Goal: Information Seeking & Learning: Learn about a topic

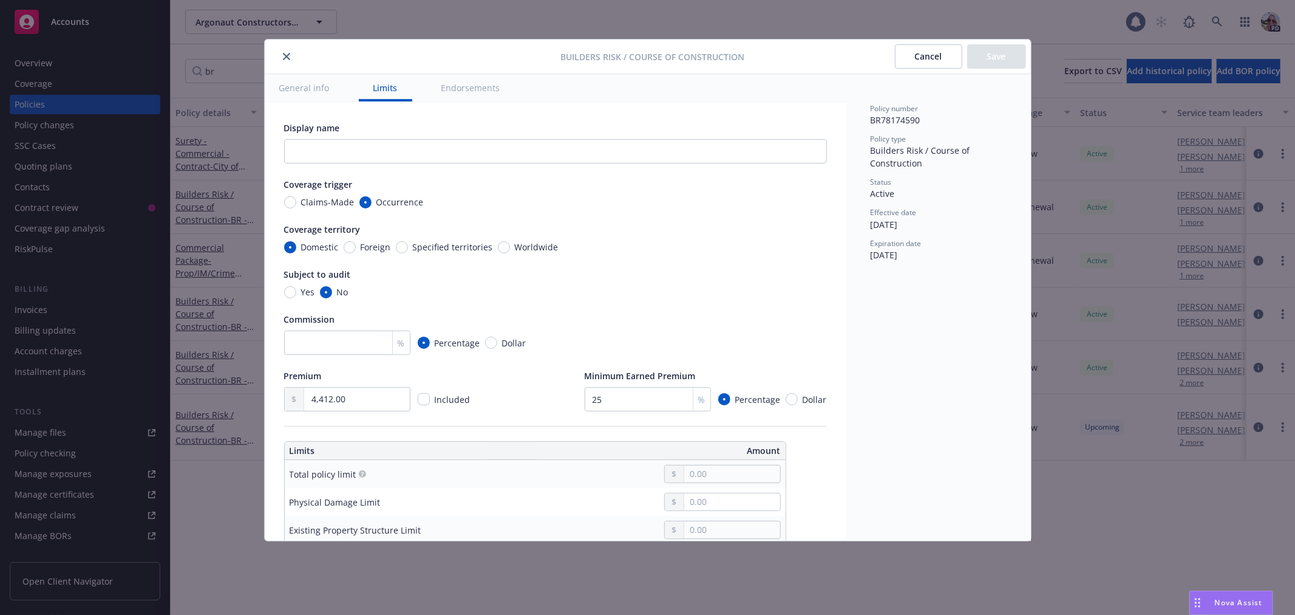
scroll to position [329, 0]
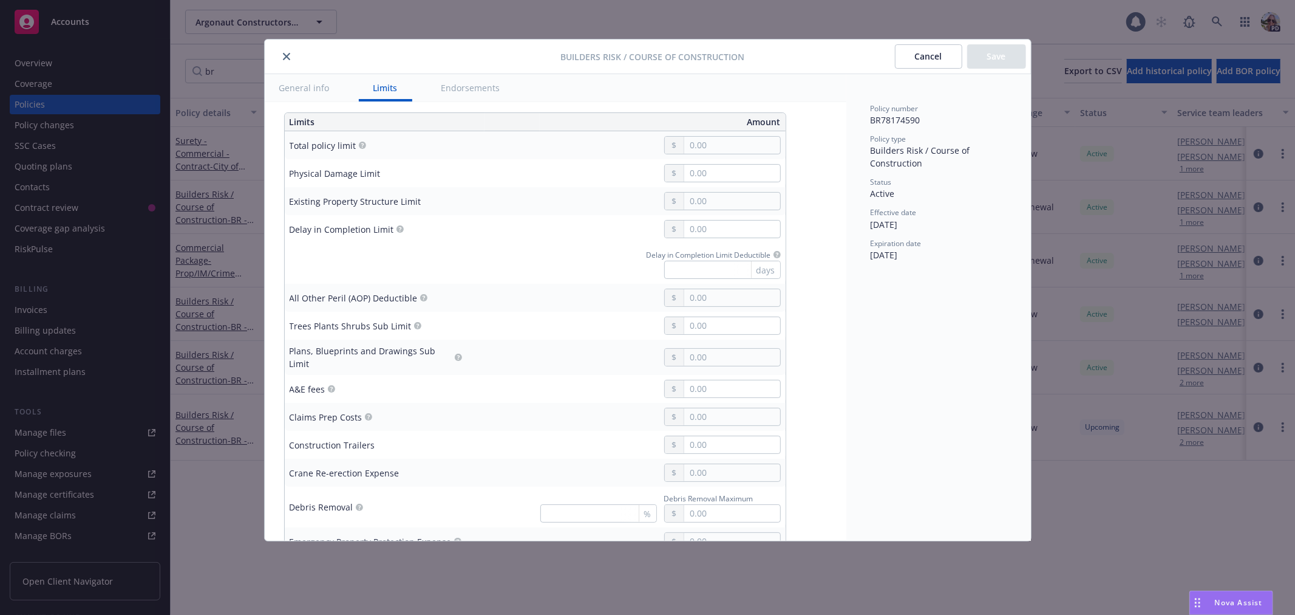
click at [291, 53] on button "close" at bounding box center [286, 56] width 15 height 15
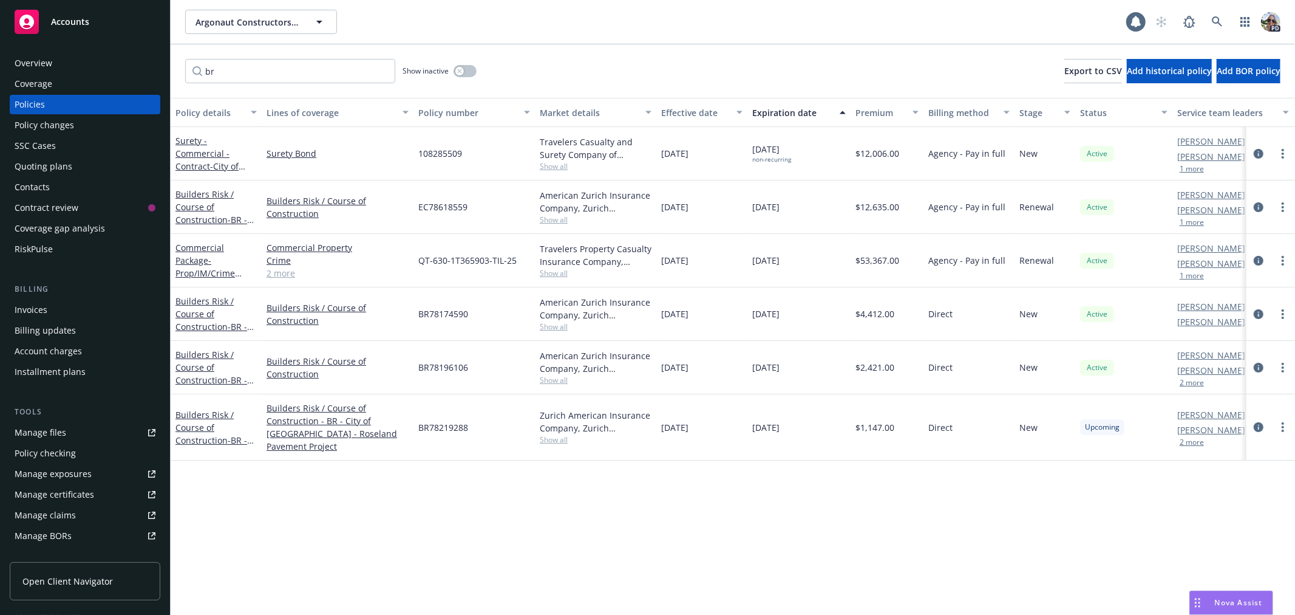
click at [72, 17] on span "Accounts" at bounding box center [70, 22] width 38 height 10
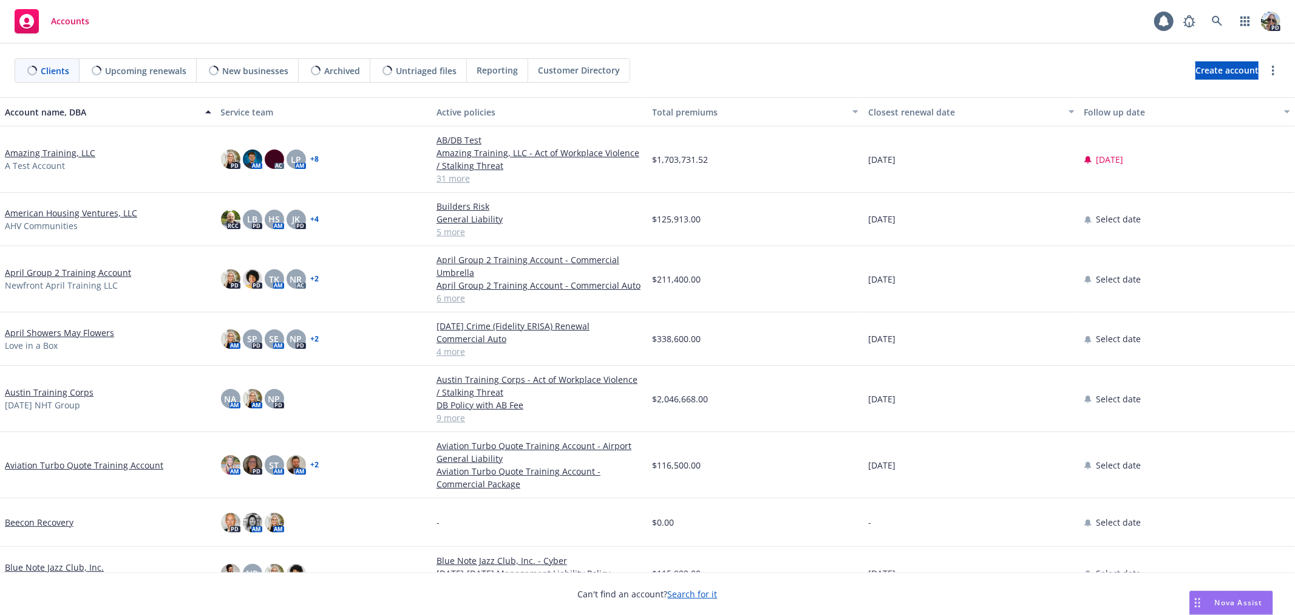
click at [1225, 599] on span "Nova Assist" at bounding box center [1239, 602] width 48 height 10
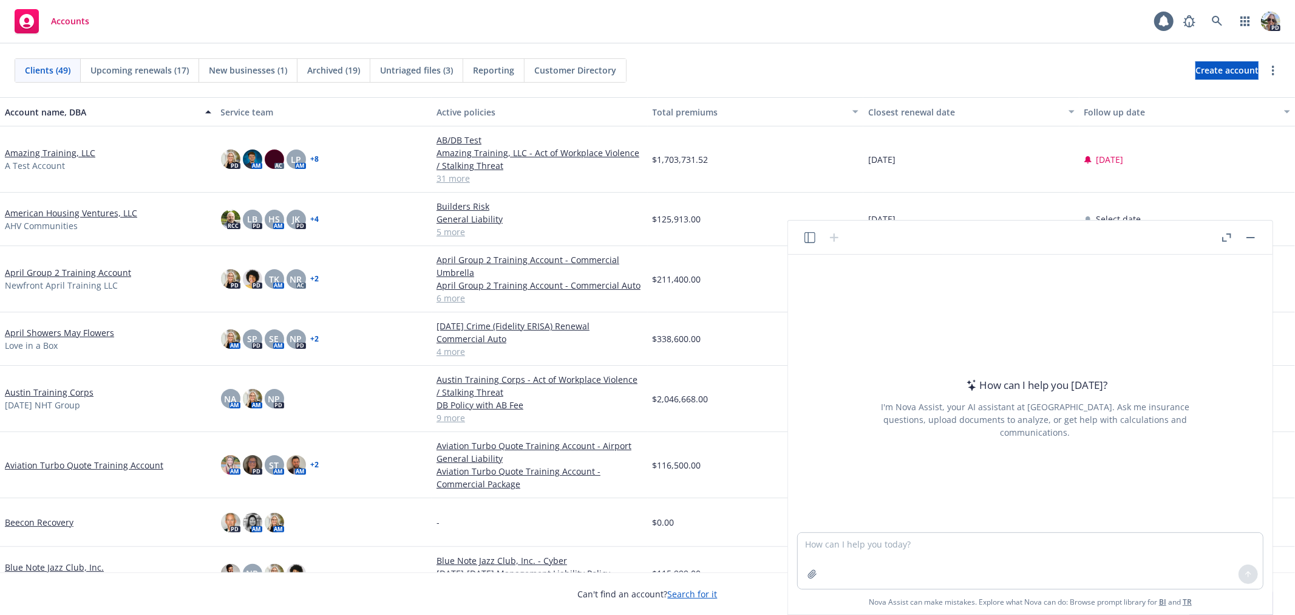
click at [812, 239] on icon "button" at bounding box center [810, 237] width 11 height 11
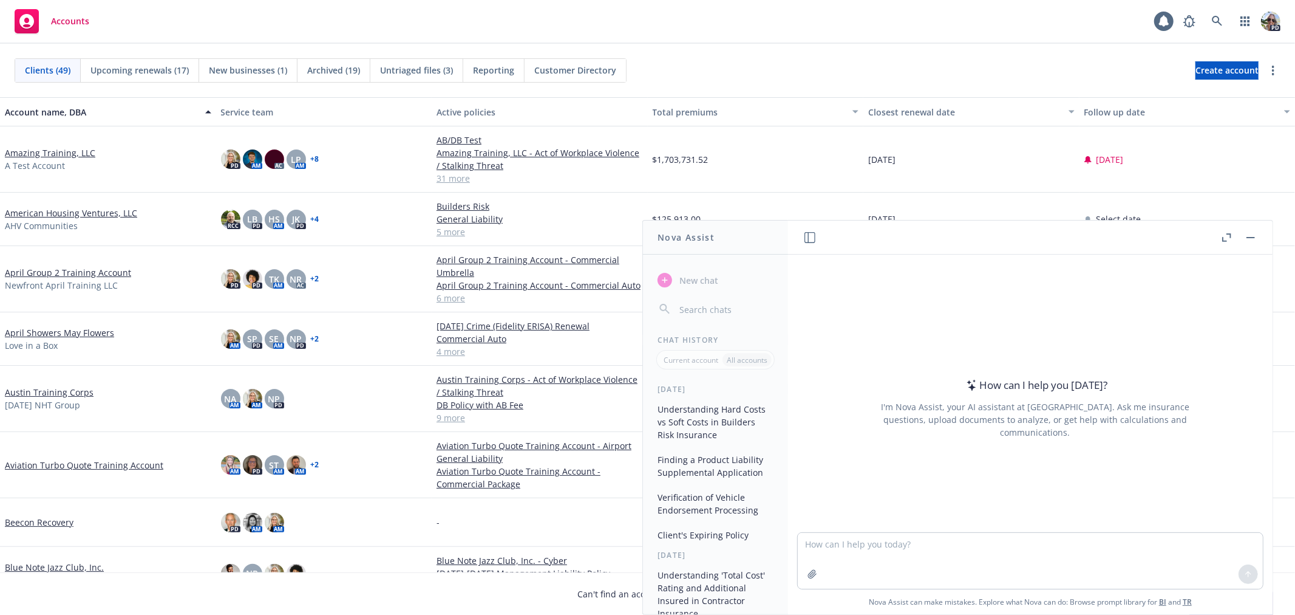
click at [1219, 239] on button "button" at bounding box center [1226, 237] width 15 height 15
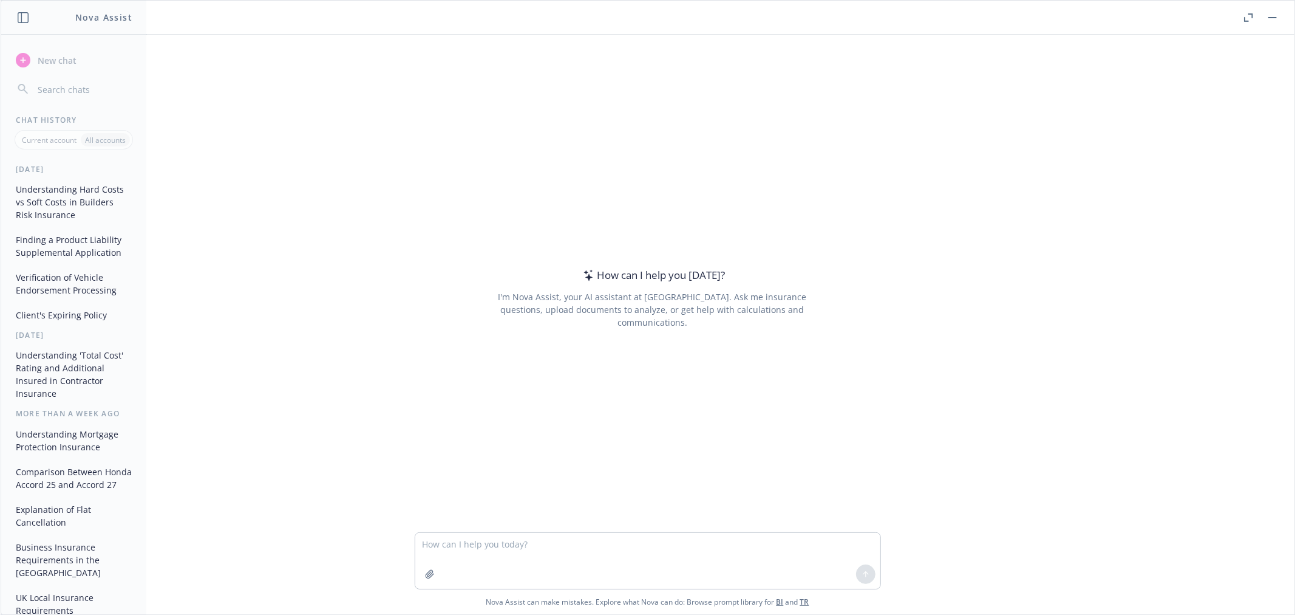
click at [44, 315] on button "Client's Expiring Policy" at bounding box center [74, 315] width 126 height 20
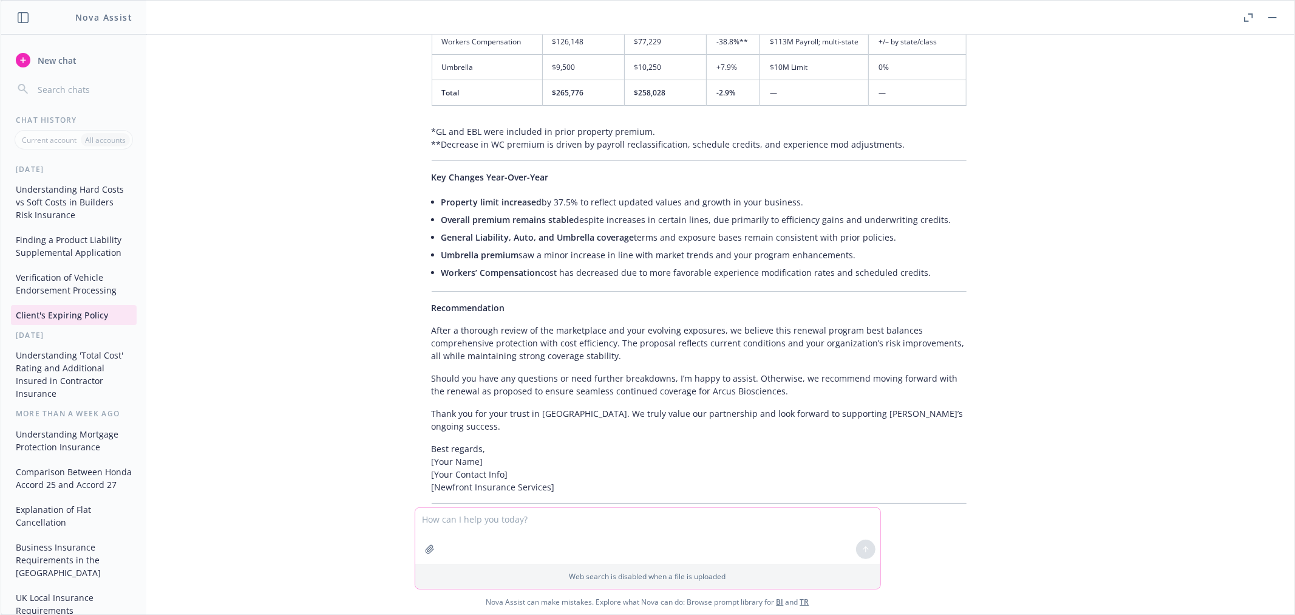
scroll to position [6791, 0]
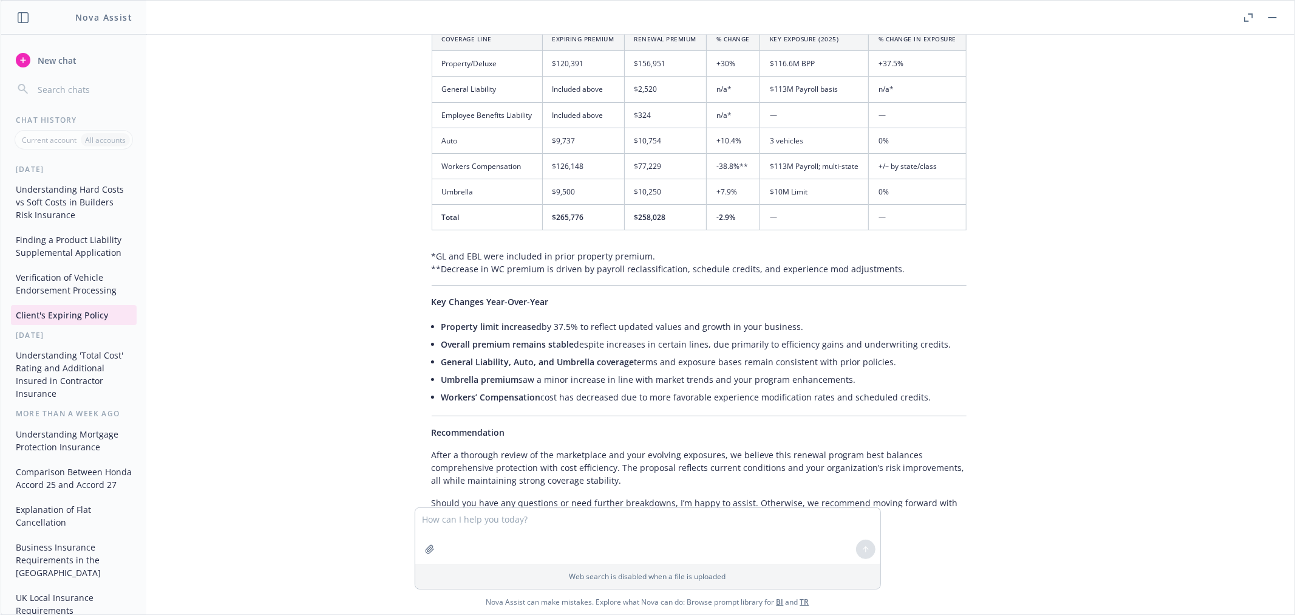
click at [29, 284] on button "Verification of Vehicle Endorsement Processing" at bounding box center [74, 283] width 126 height 33
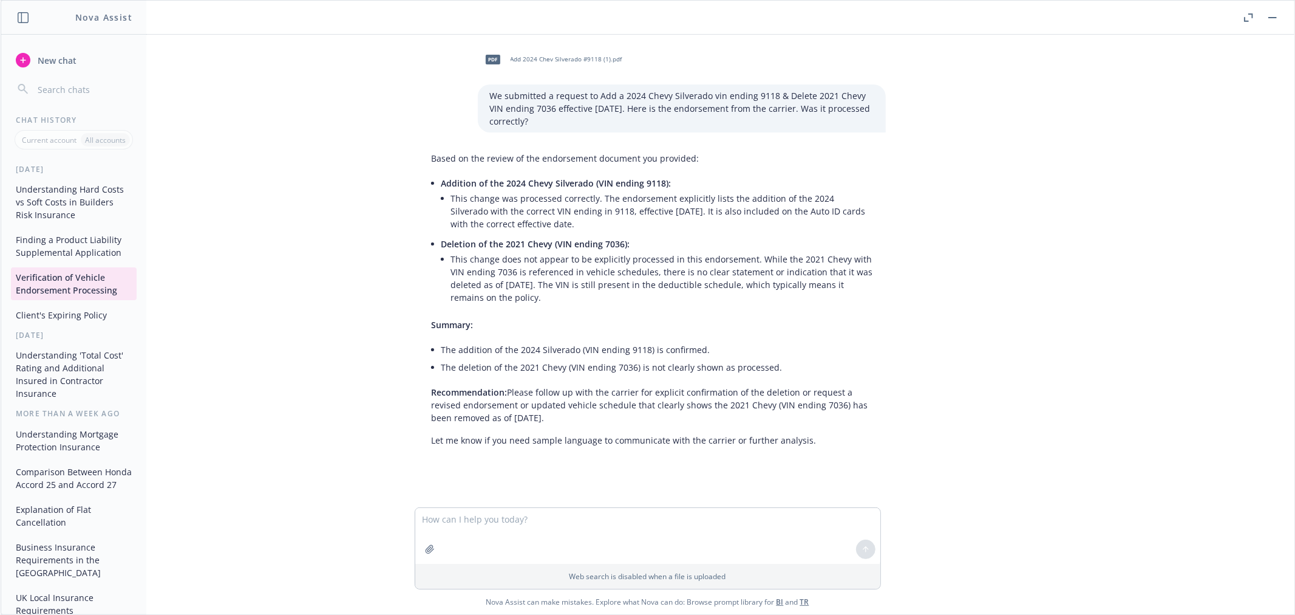
click at [80, 245] on button "Finding a Product Liability Supplemental Application" at bounding box center [74, 246] width 126 height 33
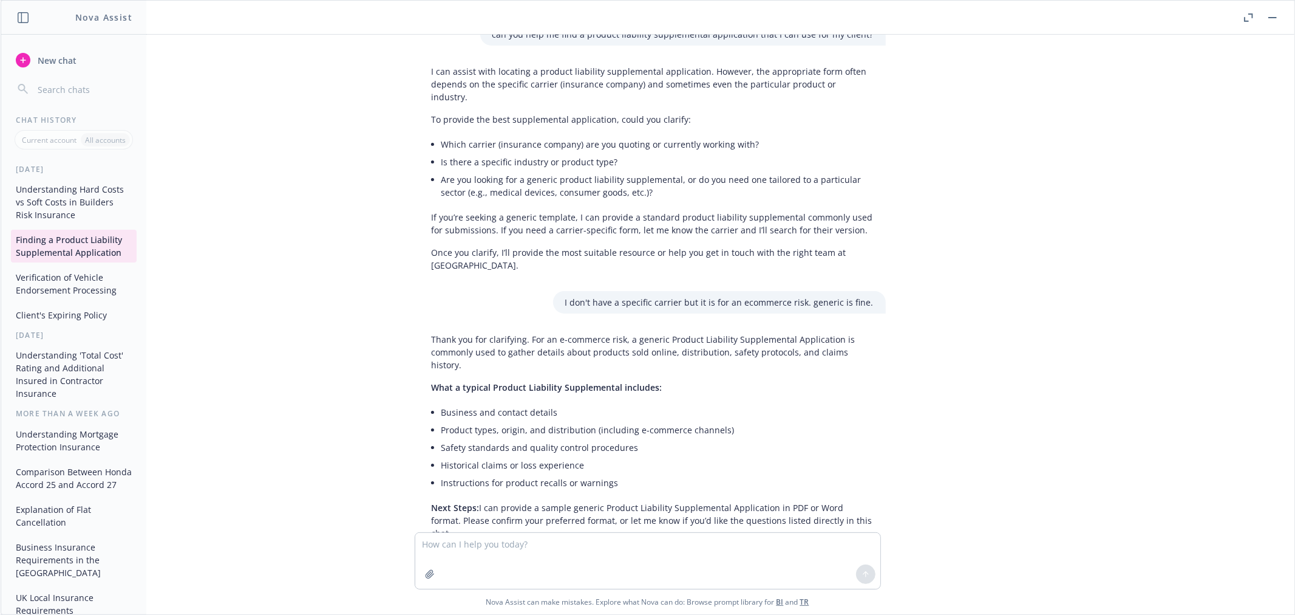
scroll to position [0, 0]
